Goal: Transaction & Acquisition: Purchase product/service

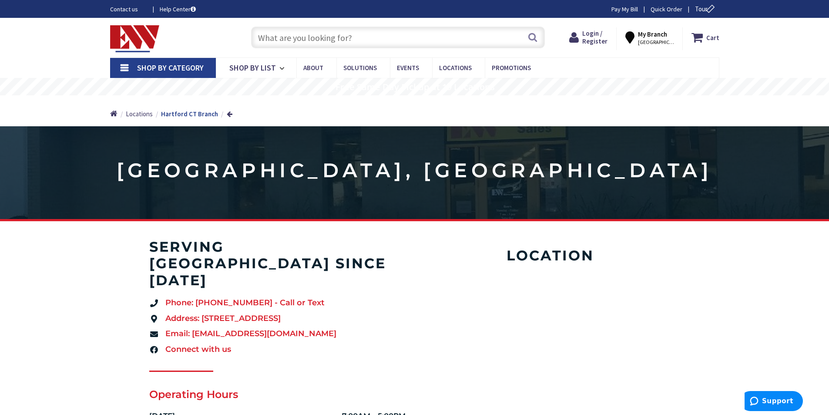
click at [295, 37] on input "text" at bounding box center [398, 38] width 294 height 22
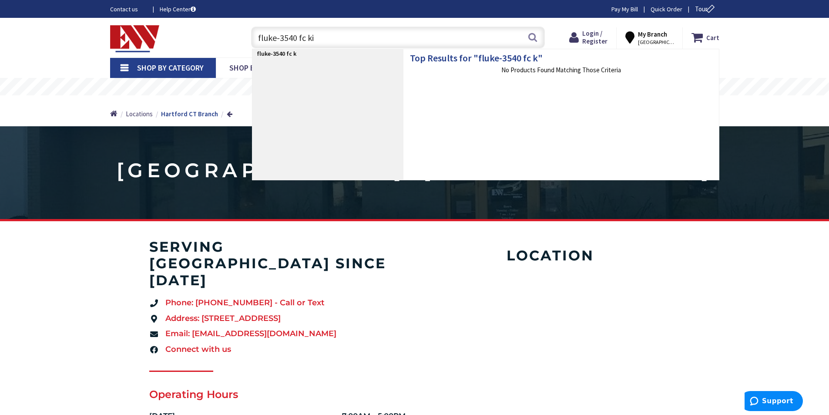
type input "fluke-3540 fc kit"
